Goal: Task Accomplishment & Management: Manage account settings

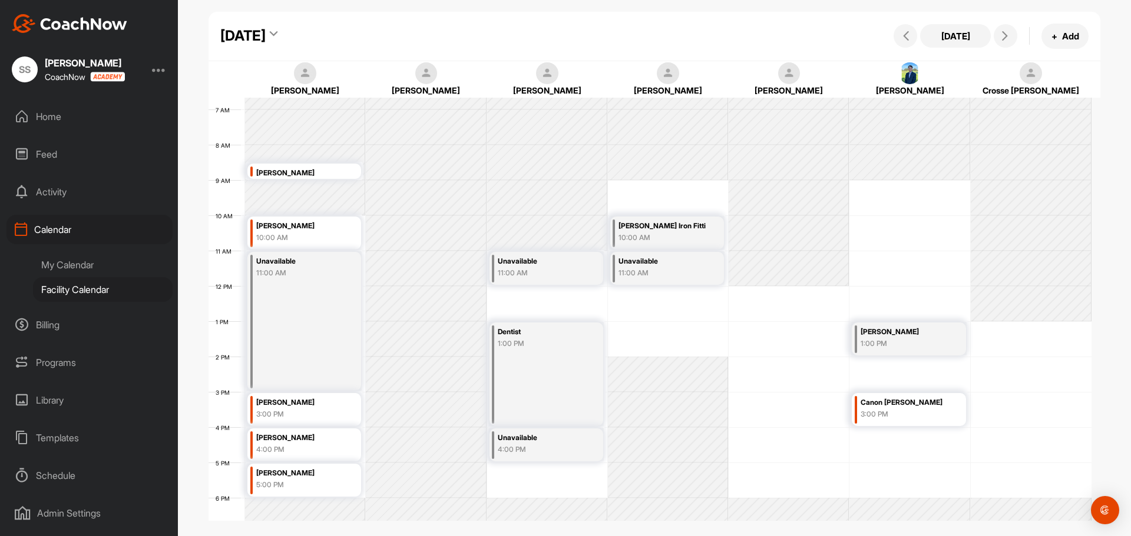
scroll to position [118, 0]
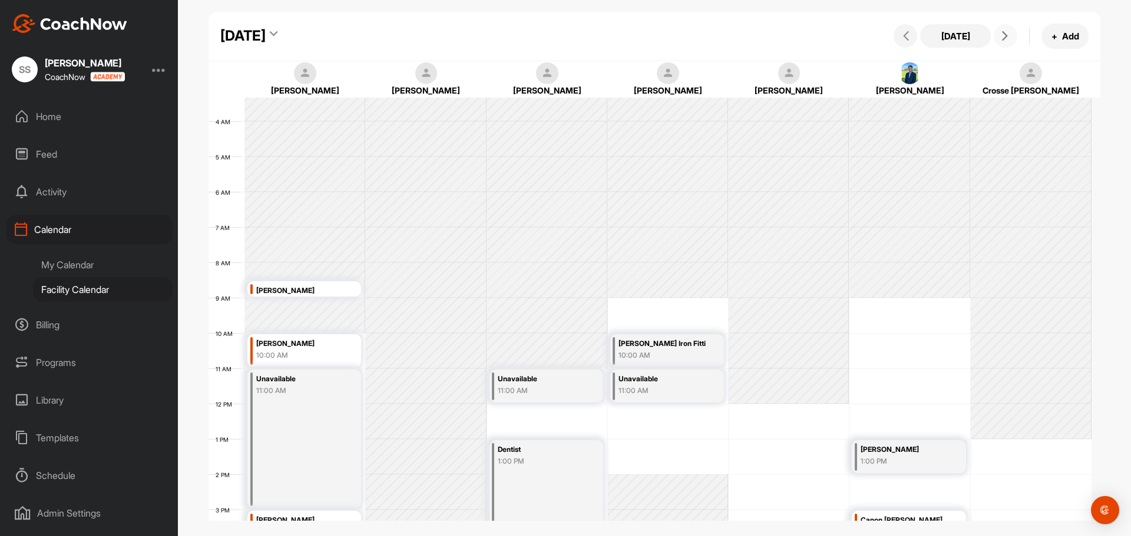
click at [1012, 37] on span at bounding box center [1005, 35] width 14 height 9
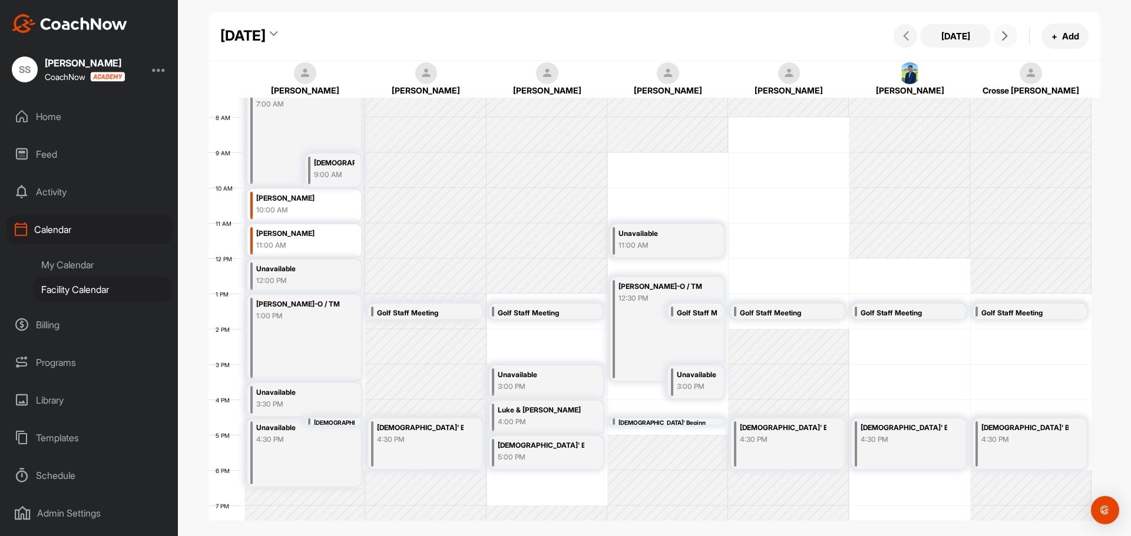
scroll to position [263, 0]
click at [1009, 30] on button at bounding box center [1005, 36] width 24 height 24
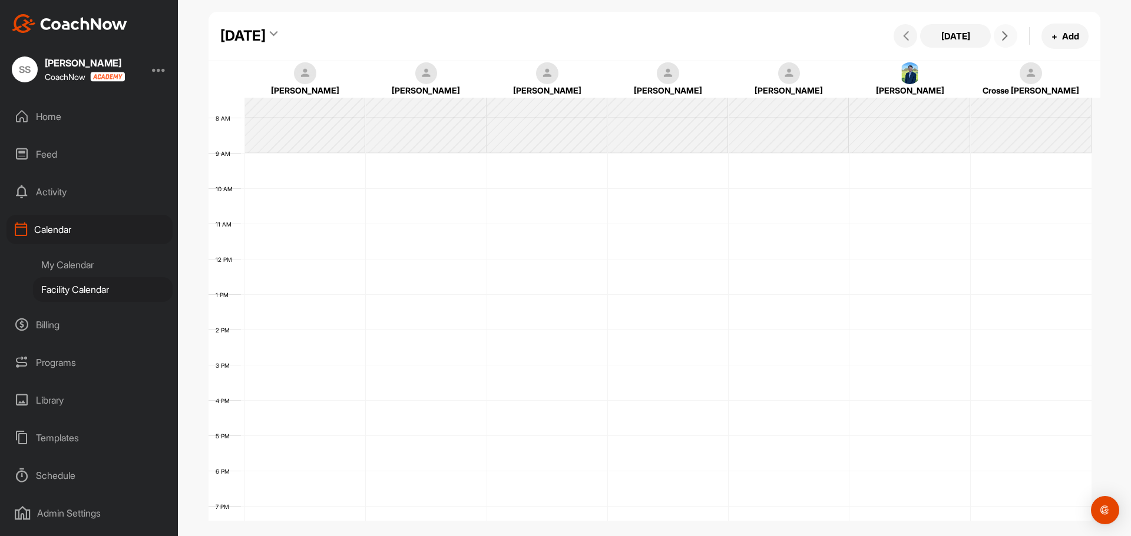
scroll to position [204, 0]
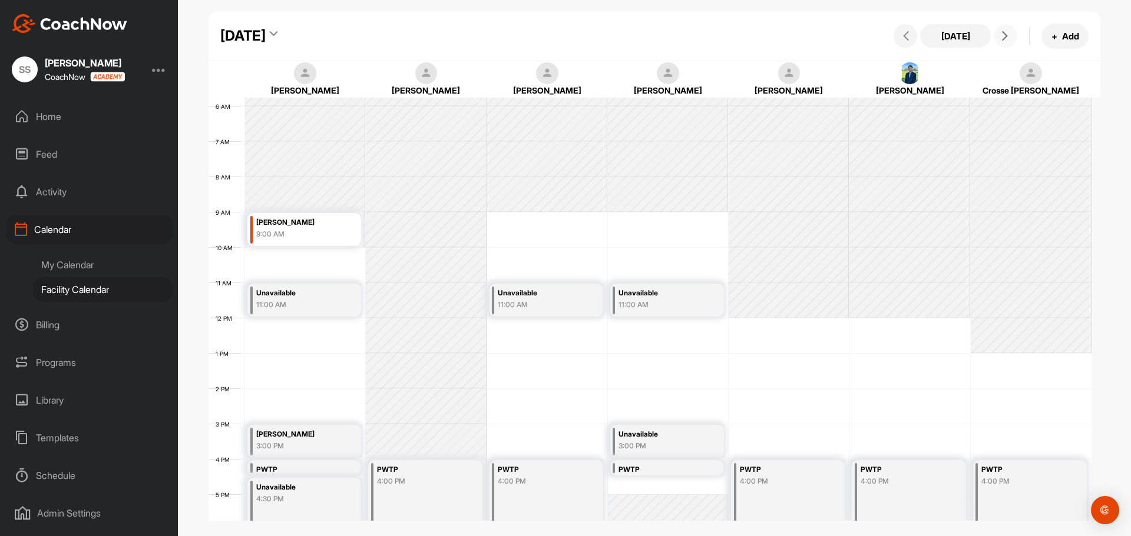
click at [1000, 40] on icon at bounding box center [1004, 35] width 9 height 9
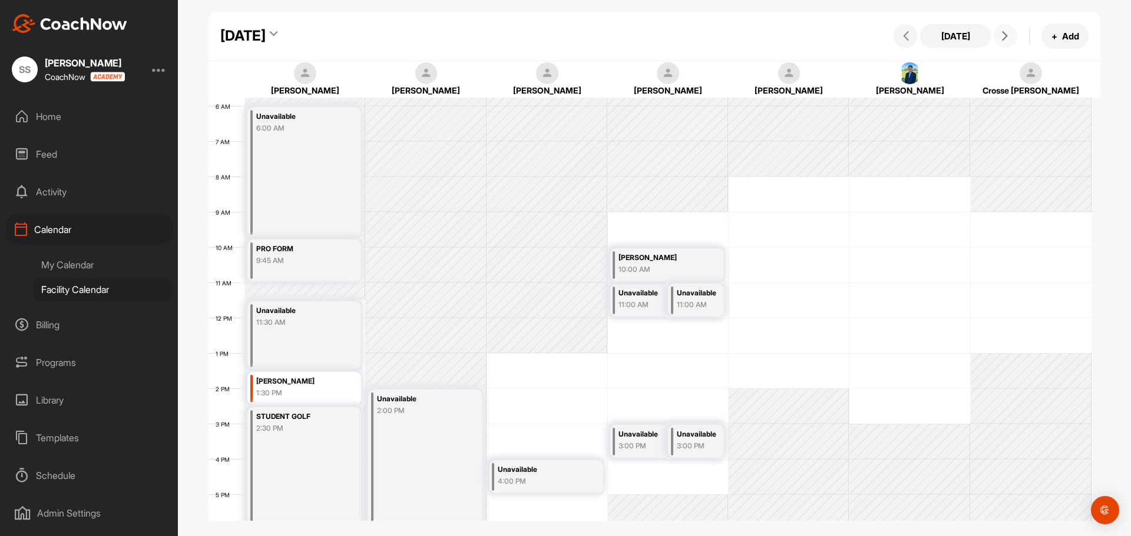
click at [997, 44] on button at bounding box center [1005, 36] width 24 height 24
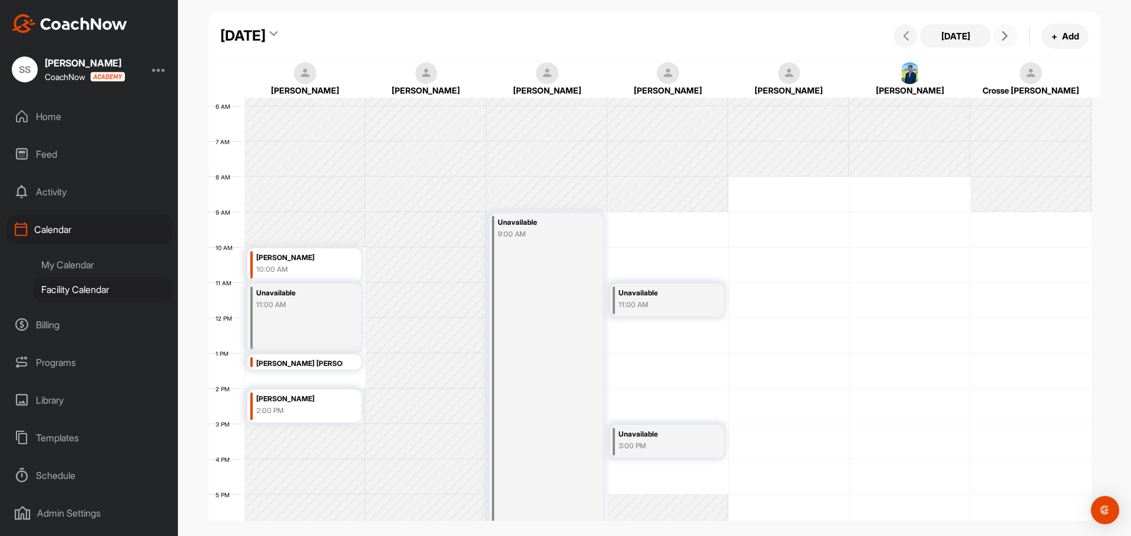
click at [1000, 38] on icon at bounding box center [1004, 35] width 9 height 9
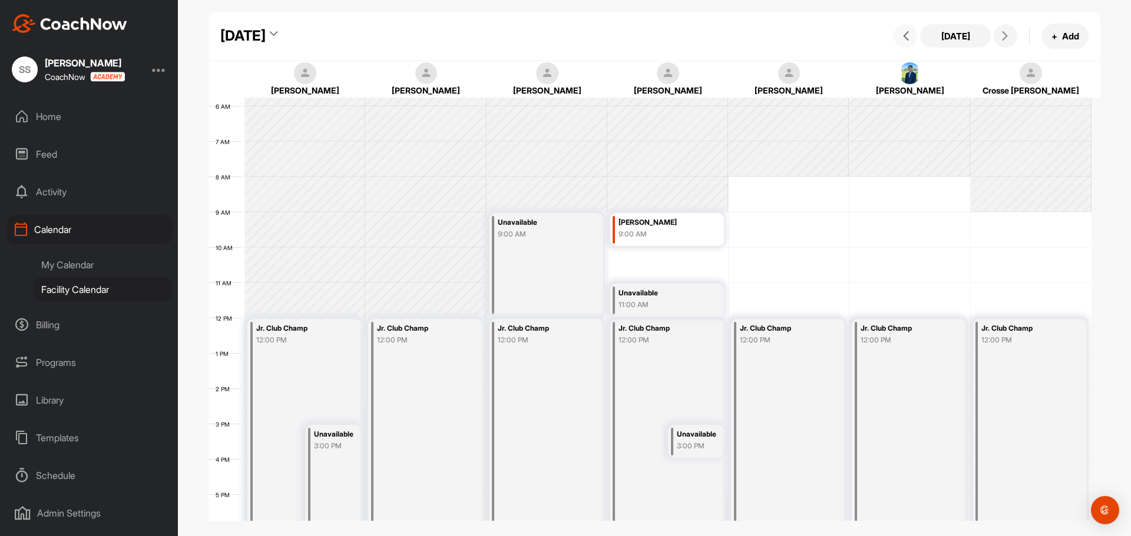
drag, startPoint x: 886, startPoint y: 29, endPoint x: 897, endPoint y: 31, distance: 10.7
click at [891, 29] on div "Sunday, August 31, 2025 Today + Add" at bounding box center [654, 36] width 892 height 49
click at [906, 34] on icon at bounding box center [905, 35] width 9 height 9
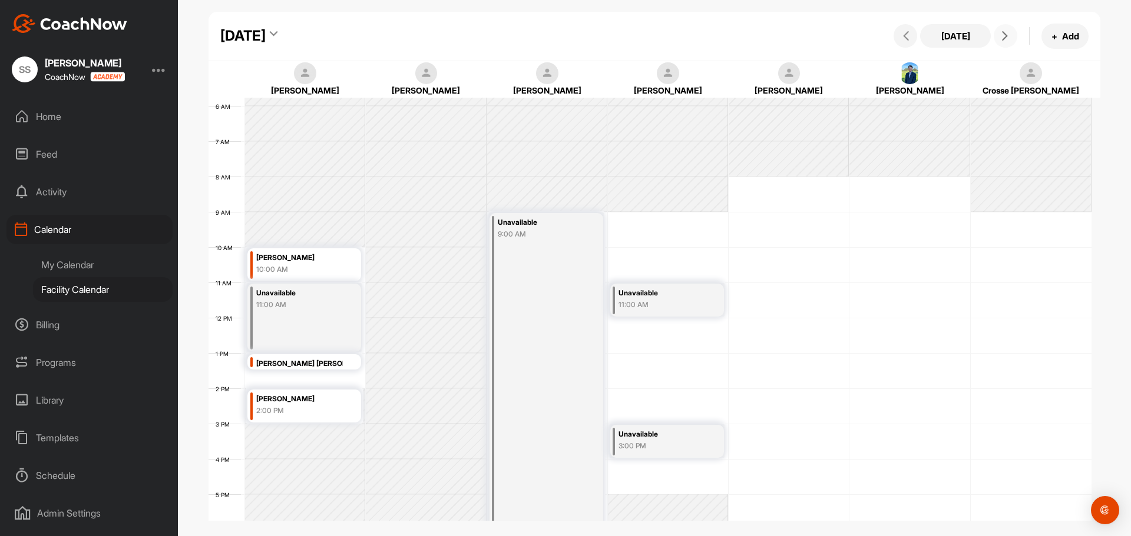
click at [1003, 37] on icon at bounding box center [1004, 35] width 9 height 9
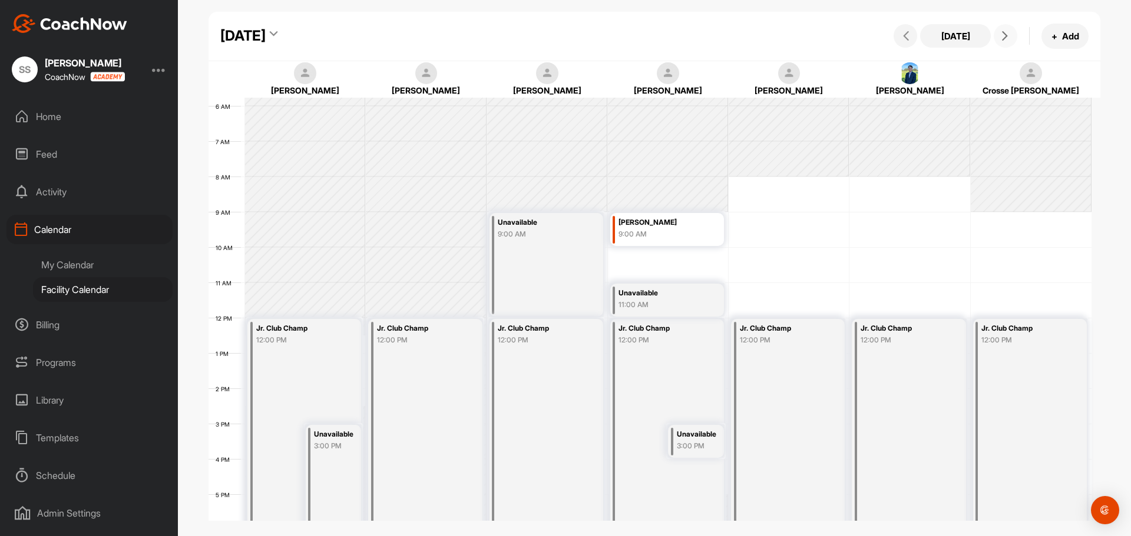
click at [1003, 37] on icon at bounding box center [1004, 35] width 9 height 9
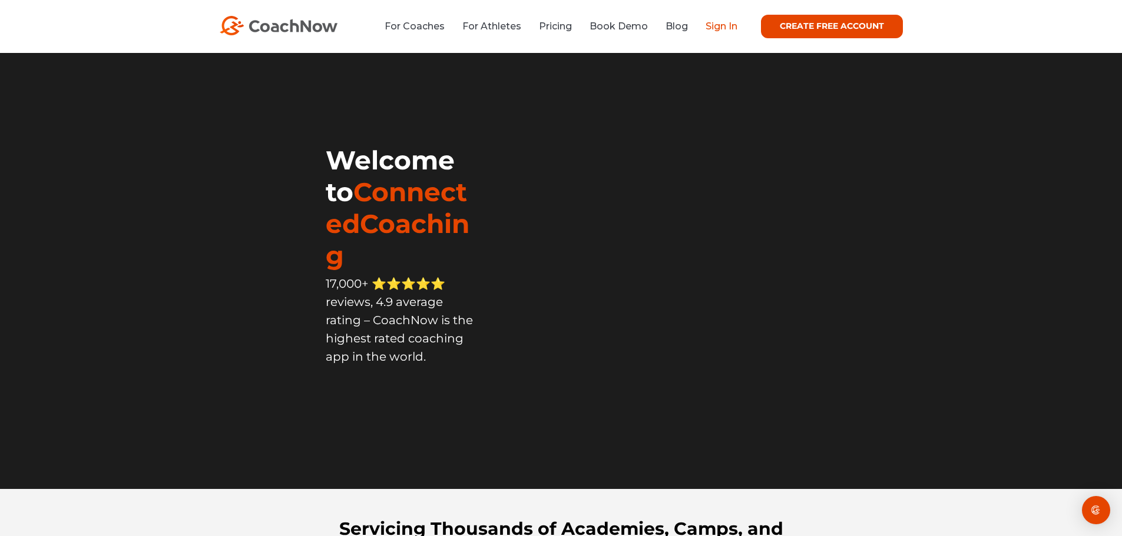
click at [718, 26] on link "Sign In" at bounding box center [721, 26] width 32 height 11
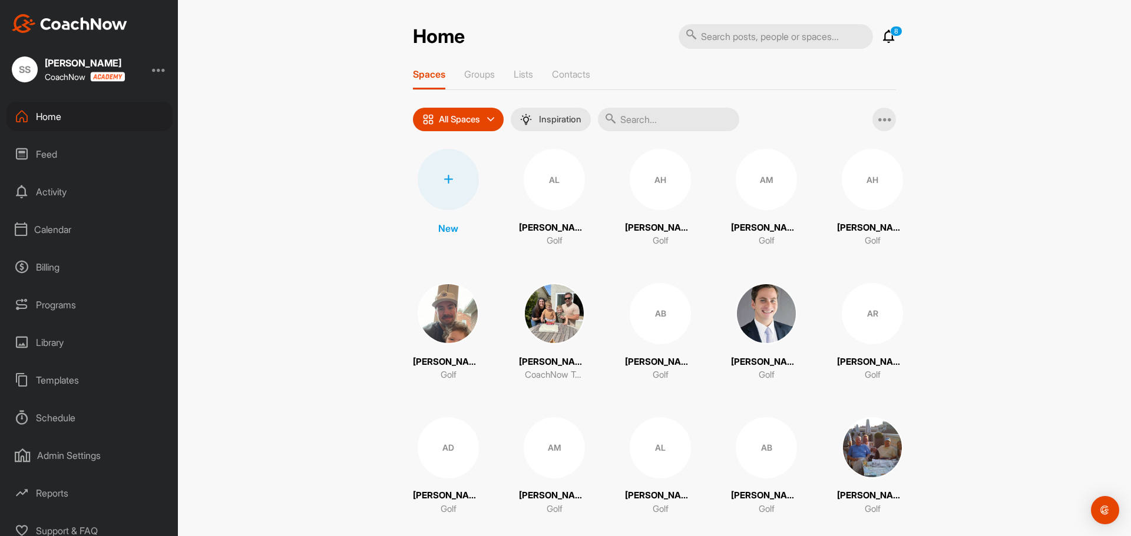
click at [657, 120] on input "text" at bounding box center [668, 120] width 141 height 24
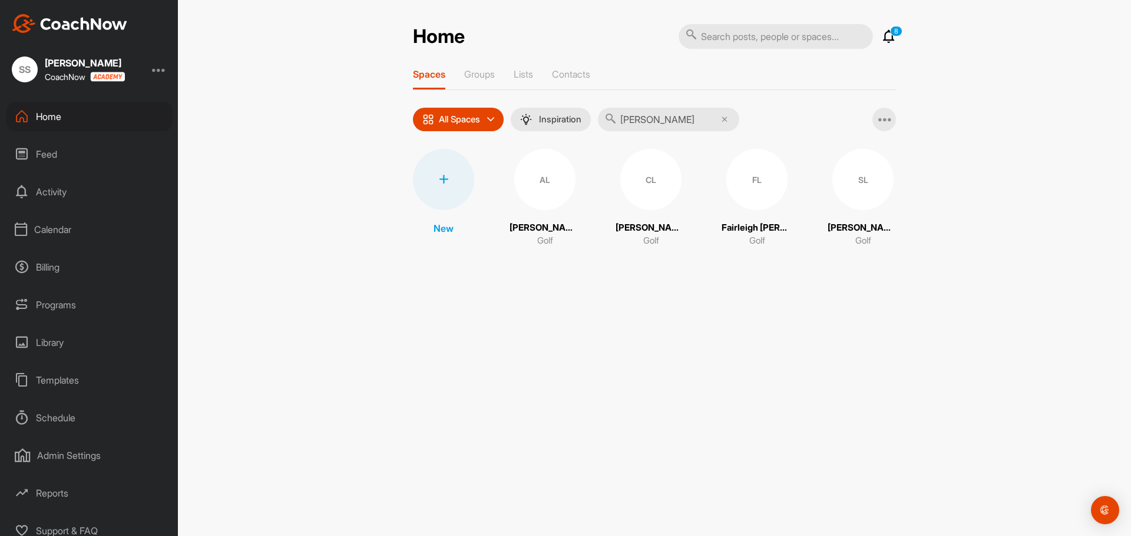
type input "[PERSON_NAME]"
click at [874, 189] on div "SL" at bounding box center [862, 179] width 61 height 61
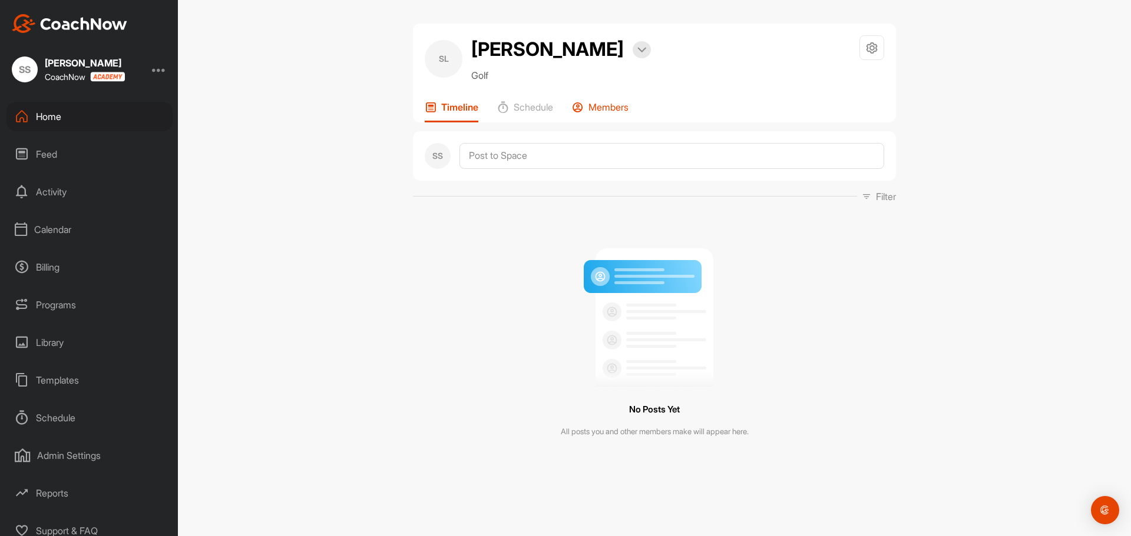
click at [617, 105] on p "Members" at bounding box center [608, 107] width 40 height 12
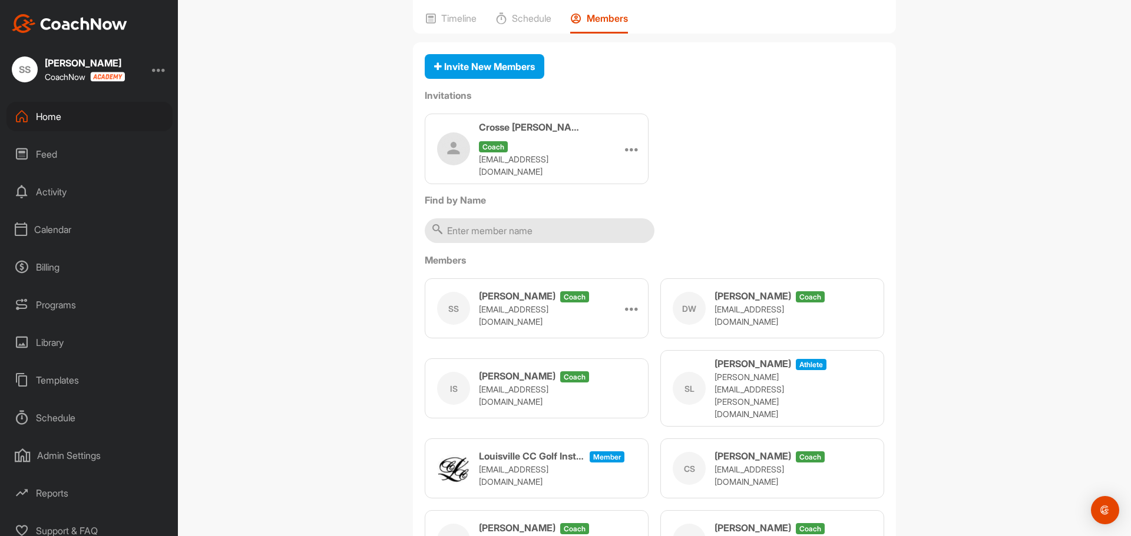
scroll to position [118, 0]
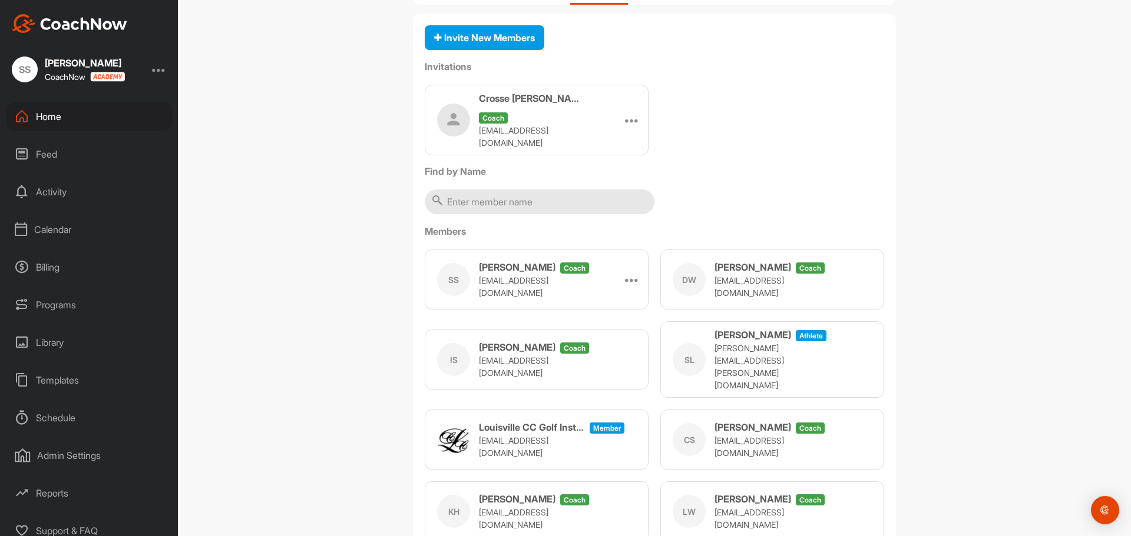
click at [760, 342] on p "[PERSON_NAME][EMAIL_ADDRESS][PERSON_NAME][DOMAIN_NAME]" at bounding box center [773, 366] width 118 height 49
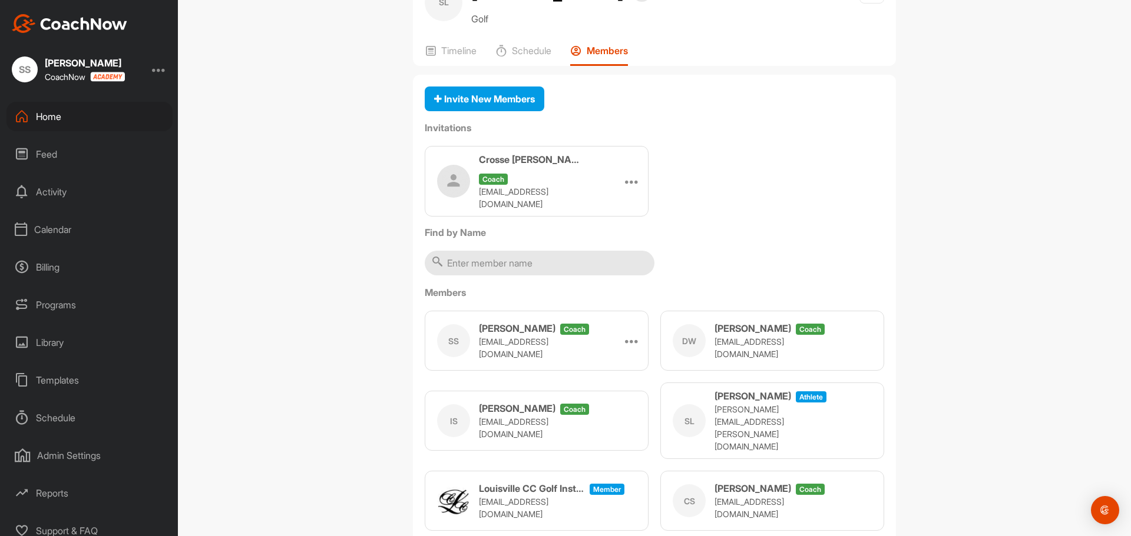
scroll to position [0, 0]
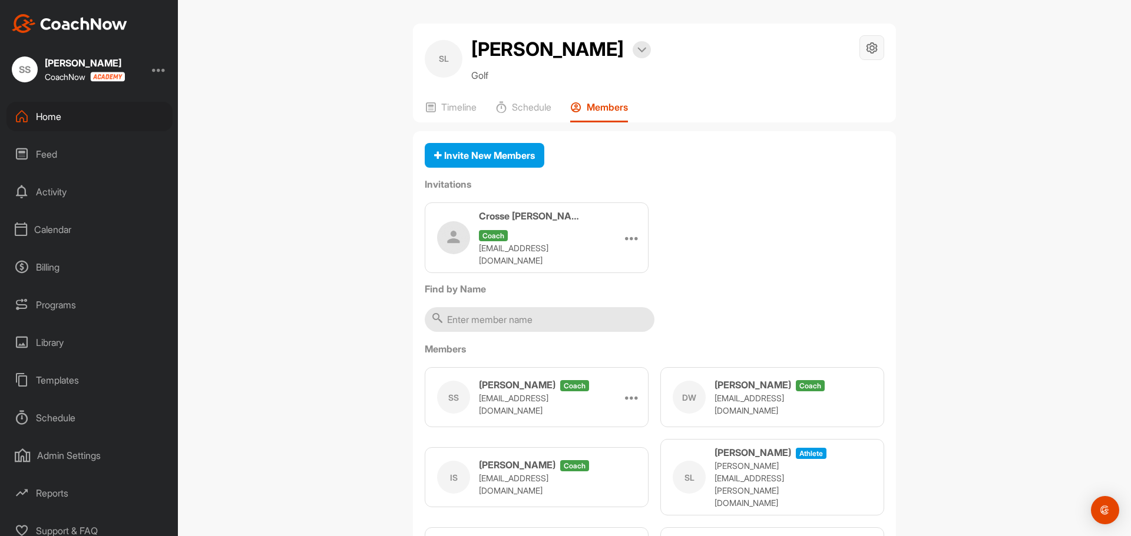
click at [871, 45] on icon at bounding box center [872, 48] width 14 height 14
click at [840, 117] on li "Your Notifications" at bounding box center [836, 119] width 96 height 38
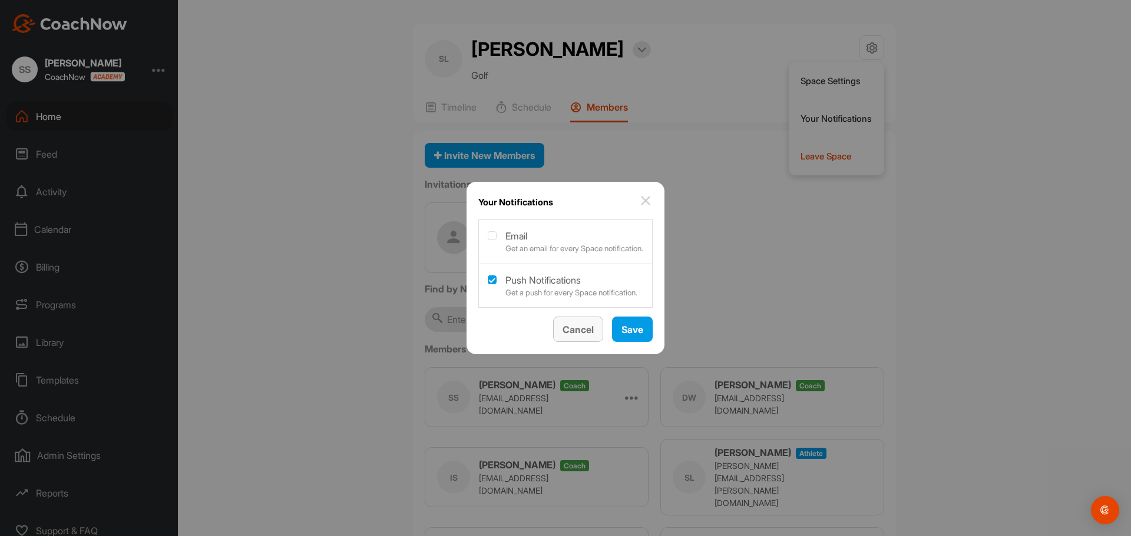
click at [590, 329] on span "Cancel" at bounding box center [577, 330] width 31 height 12
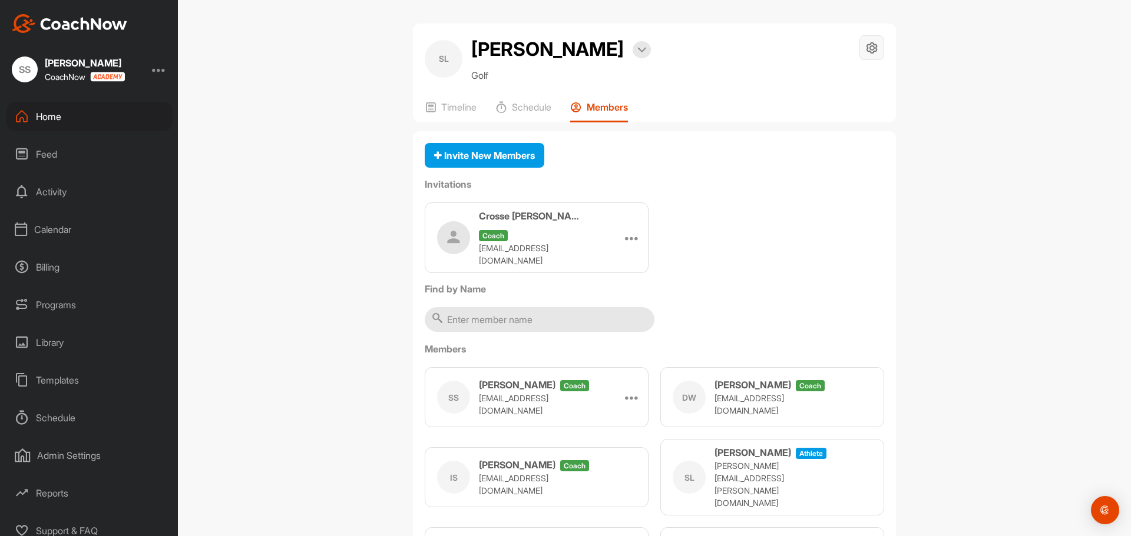
click at [866, 47] on icon at bounding box center [872, 48] width 14 height 14
click at [831, 116] on li "Your Notifications" at bounding box center [836, 119] width 96 height 38
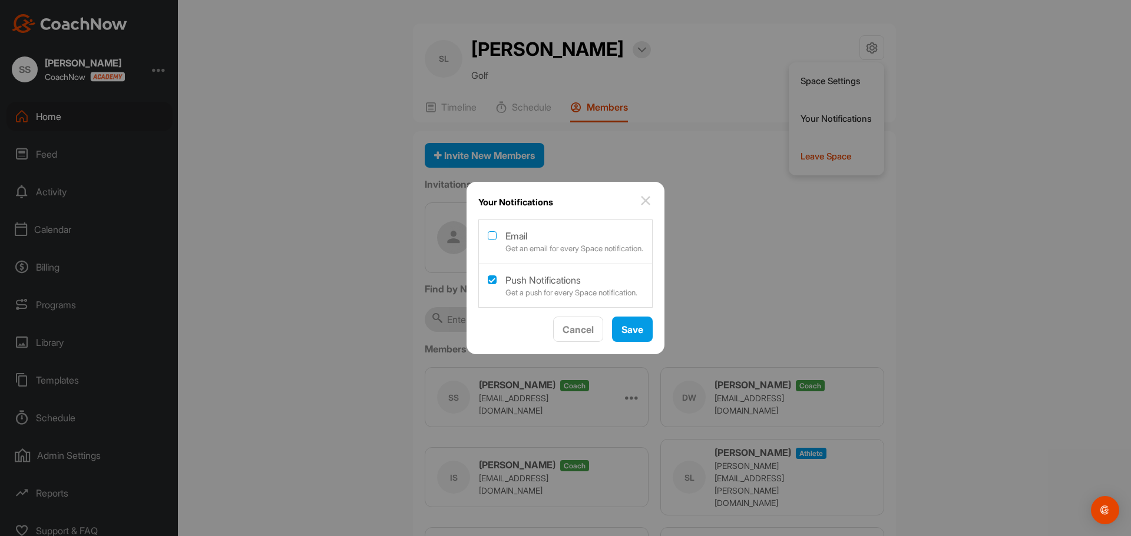
click at [488, 235] on label at bounding box center [492, 235] width 9 height 9
click at [488, 232] on input "checkbox" at bounding box center [488, 231] width 1 height 1
checkbox input "true"
click at [638, 334] on span "Save" at bounding box center [632, 330] width 22 height 12
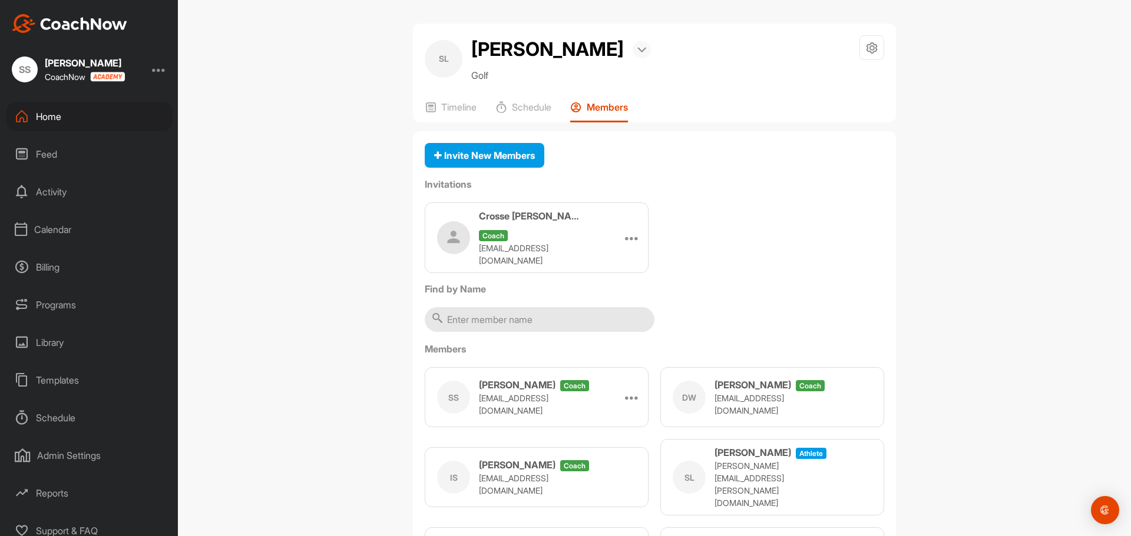
click at [637, 49] on img at bounding box center [641, 50] width 9 height 6
click at [525, 106] on p "Schedule" at bounding box center [531, 107] width 39 height 12
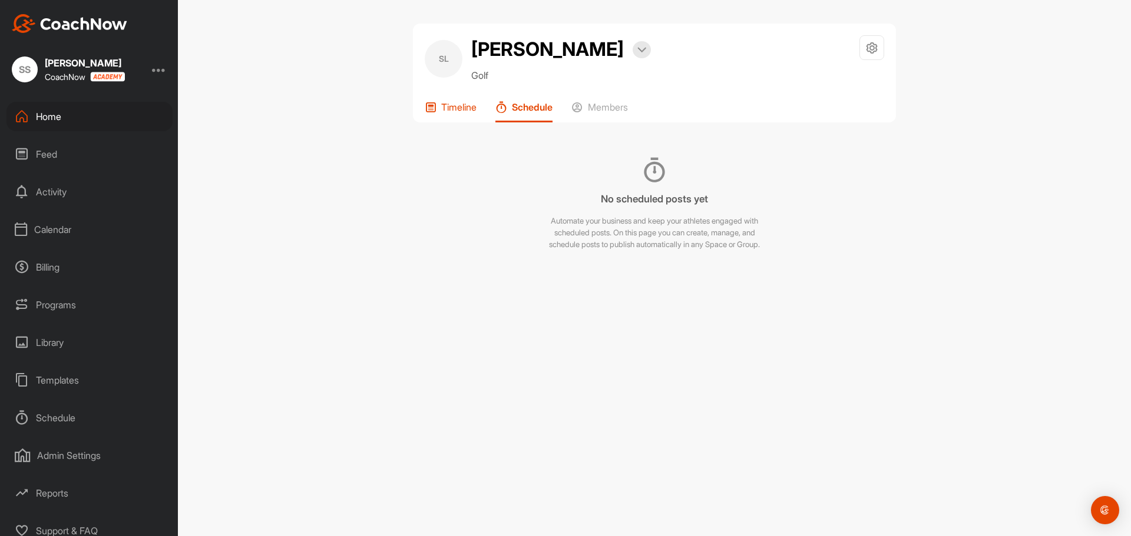
click at [472, 108] on p "Timeline" at bounding box center [458, 107] width 35 height 12
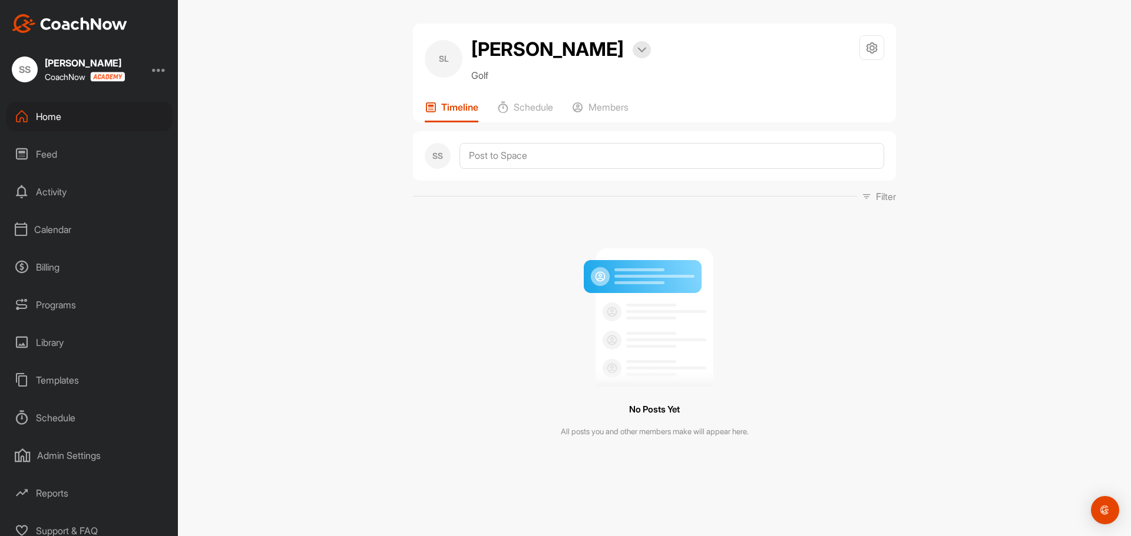
click at [452, 71] on div "SL" at bounding box center [444, 59] width 38 height 38
click at [547, 54] on h2 "[PERSON_NAME]" at bounding box center [547, 49] width 153 height 28
click at [880, 49] on div at bounding box center [871, 47] width 25 height 25
click at [826, 79] on li "Space Settings" at bounding box center [836, 81] width 96 height 38
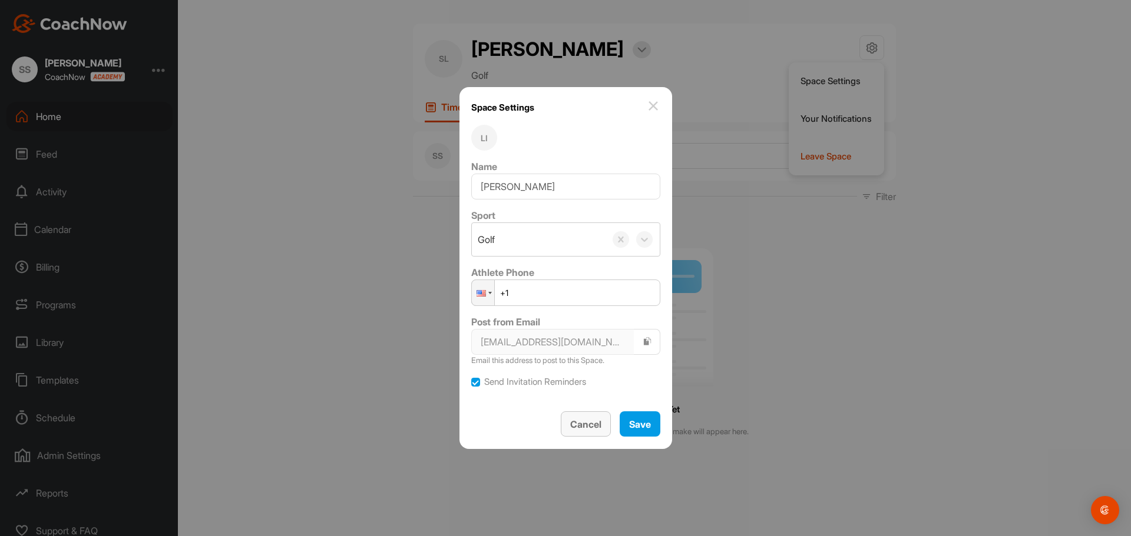
click at [585, 423] on span "Cancel" at bounding box center [585, 425] width 31 height 12
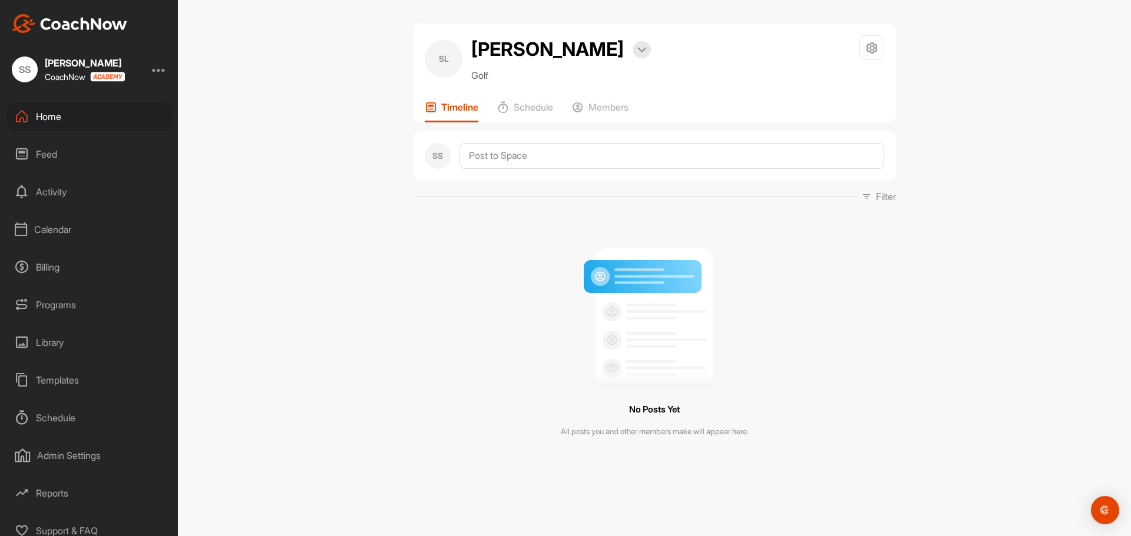
click at [862, 194] on icon at bounding box center [866, 196] width 9 height 9
click at [637, 50] on img at bounding box center [641, 50] width 9 height 6
click at [616, 111] on p "Members" at bounding box center [608, 107] width 40 height 12
